Goal: Task Accomplishment & Management: Complete application form

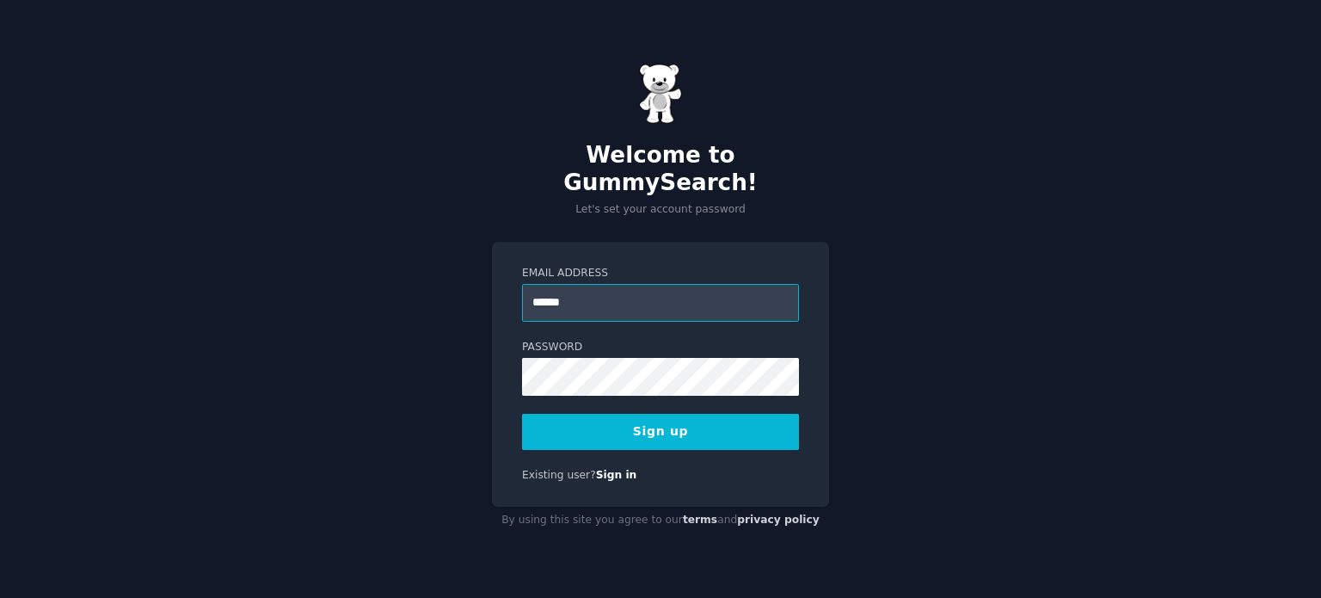
type input "**********"
click at [614, 415] on button "Sign up" at bounding box center [660, 432] width 277 height 36
